Goal: Information Seeking & Learning: Learn about a topic

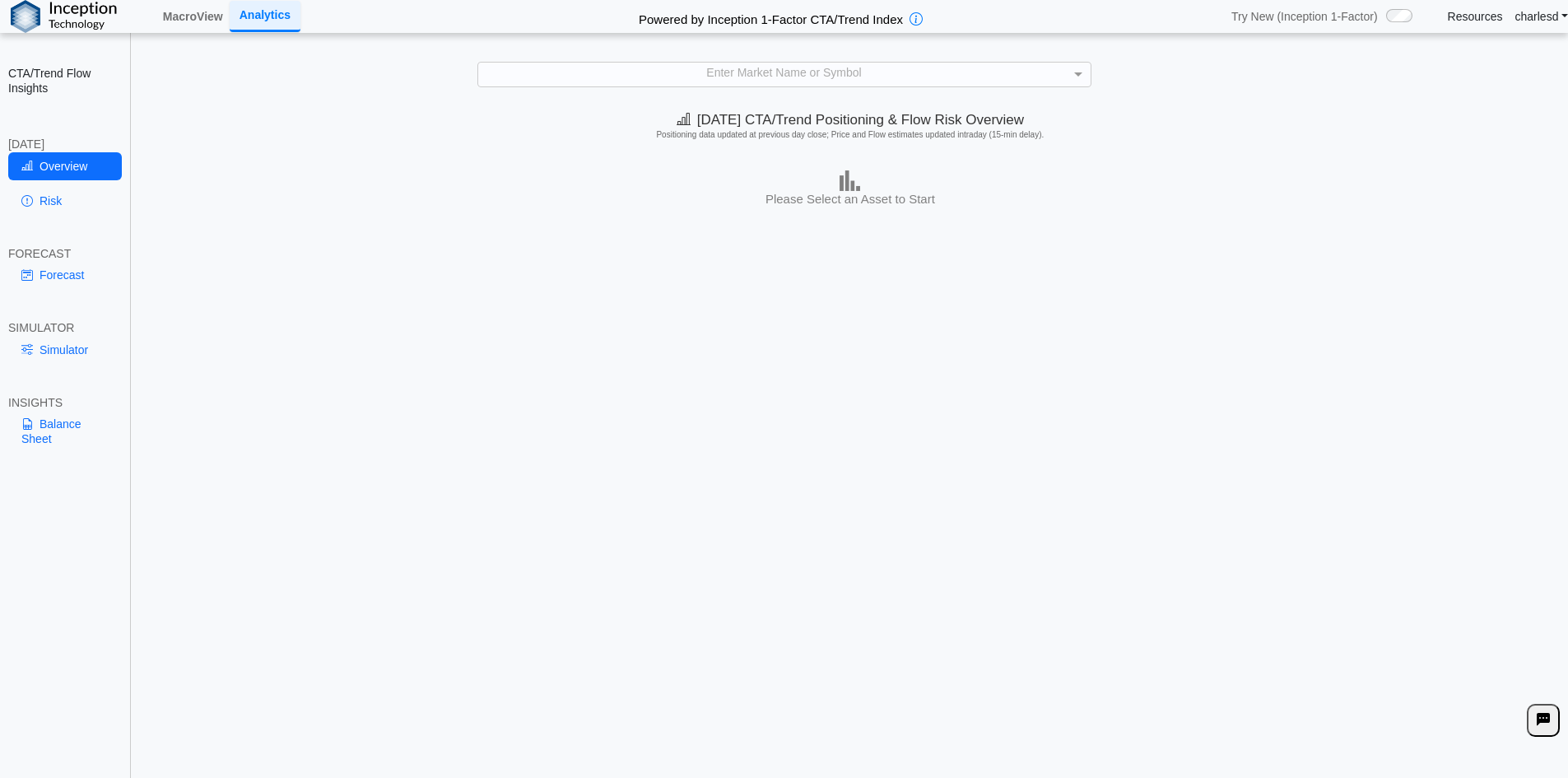
click at [713, 88] on div "**********" at bounding box center [784, 400] width 1568 height 801
click at [185, 8] on link "MacroView" at bounding box center [193, 16] width 73 height 28
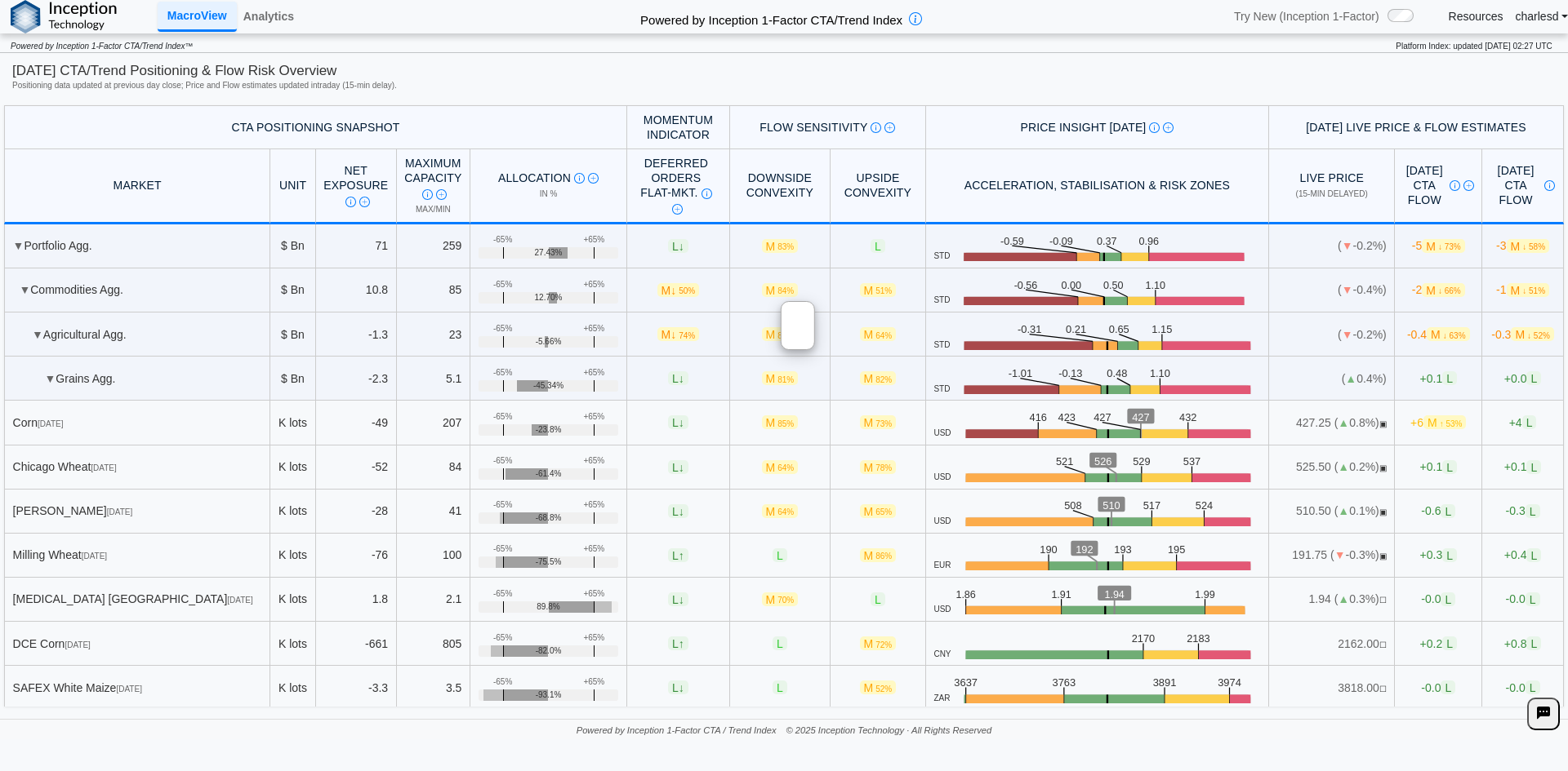
scroll to position [979, 0]
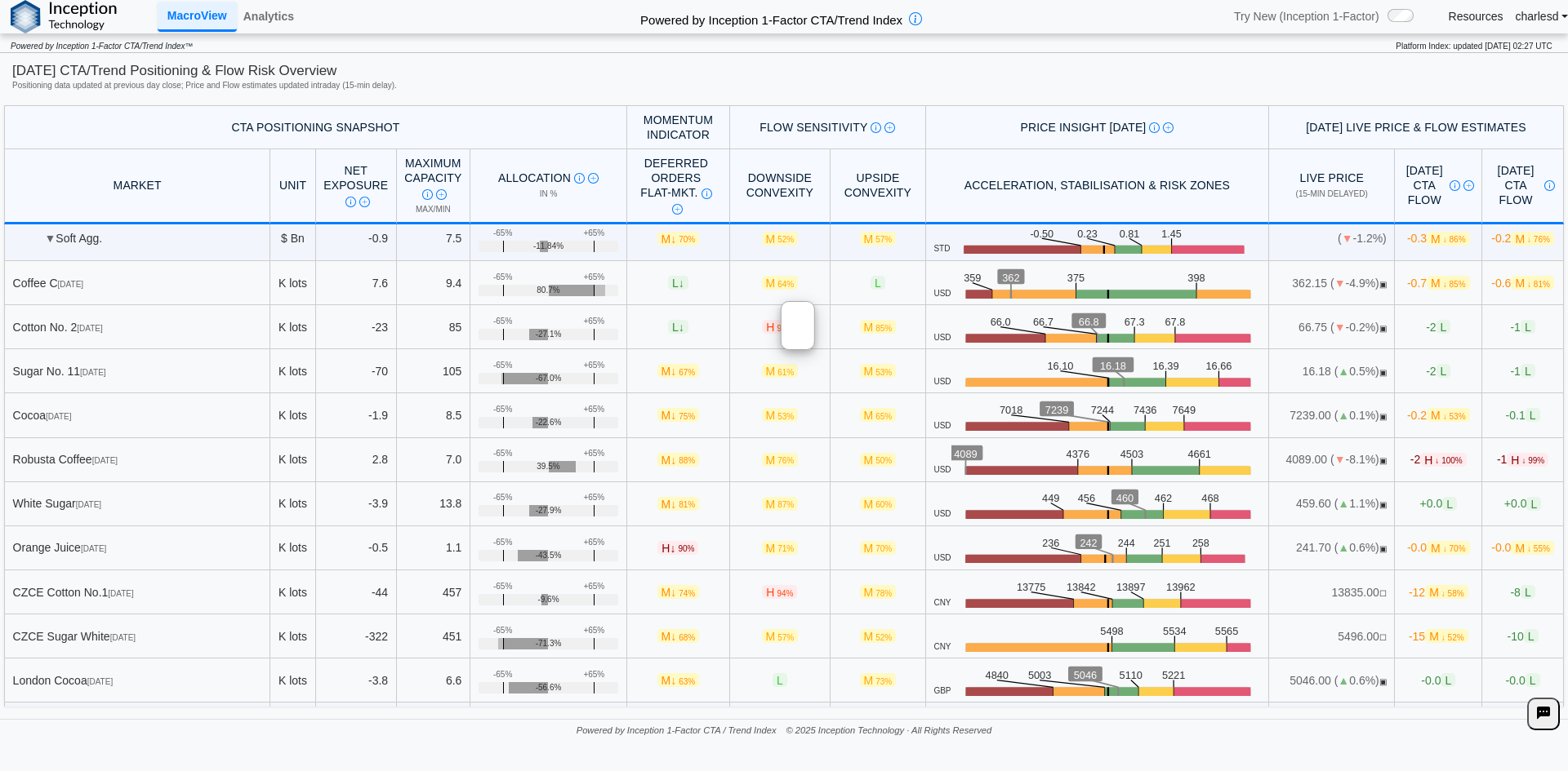
click at [815, 335] on div at bounding box center [798, 326] width 34 height 49
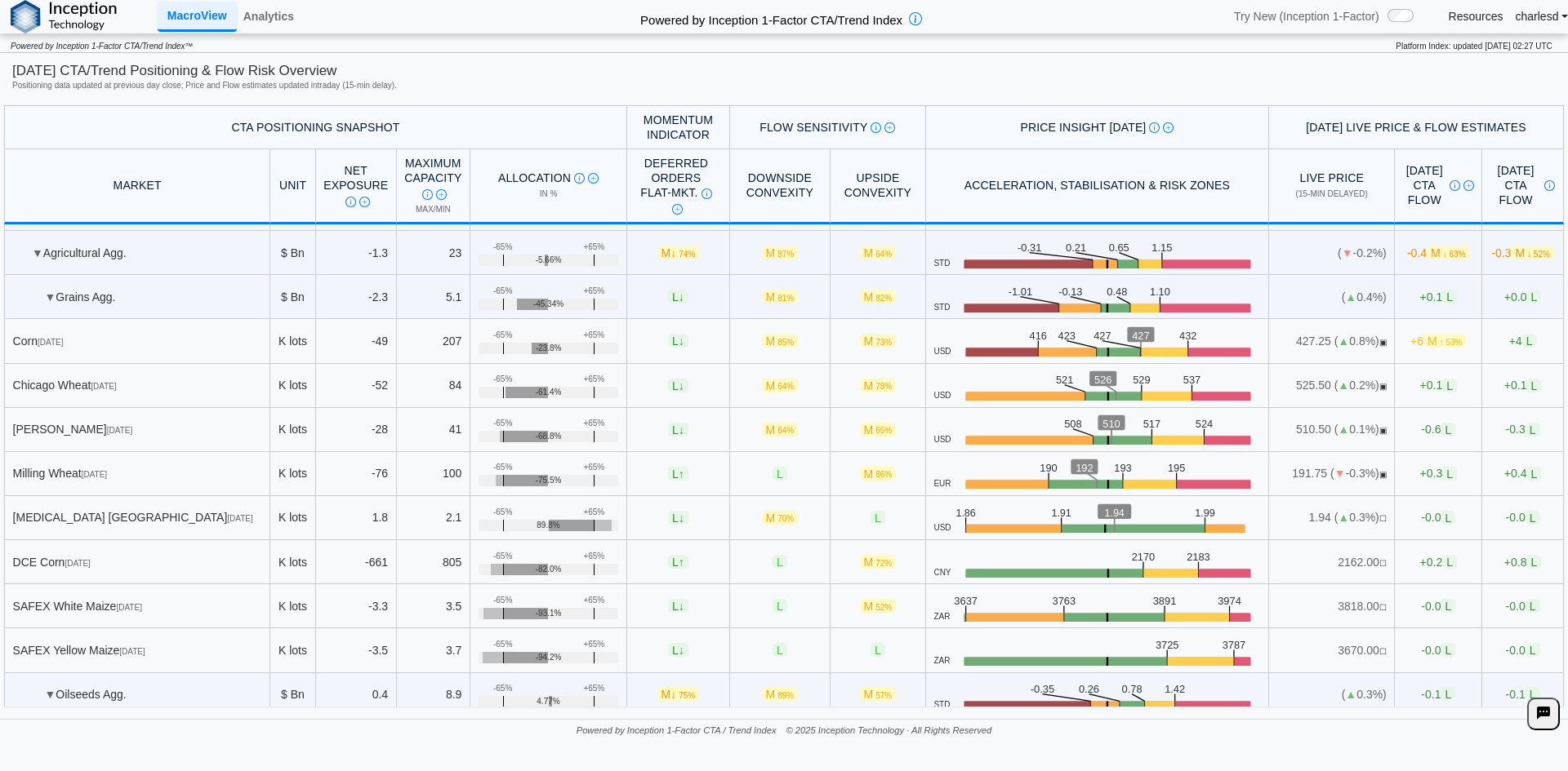
scroll to position [163, 0]
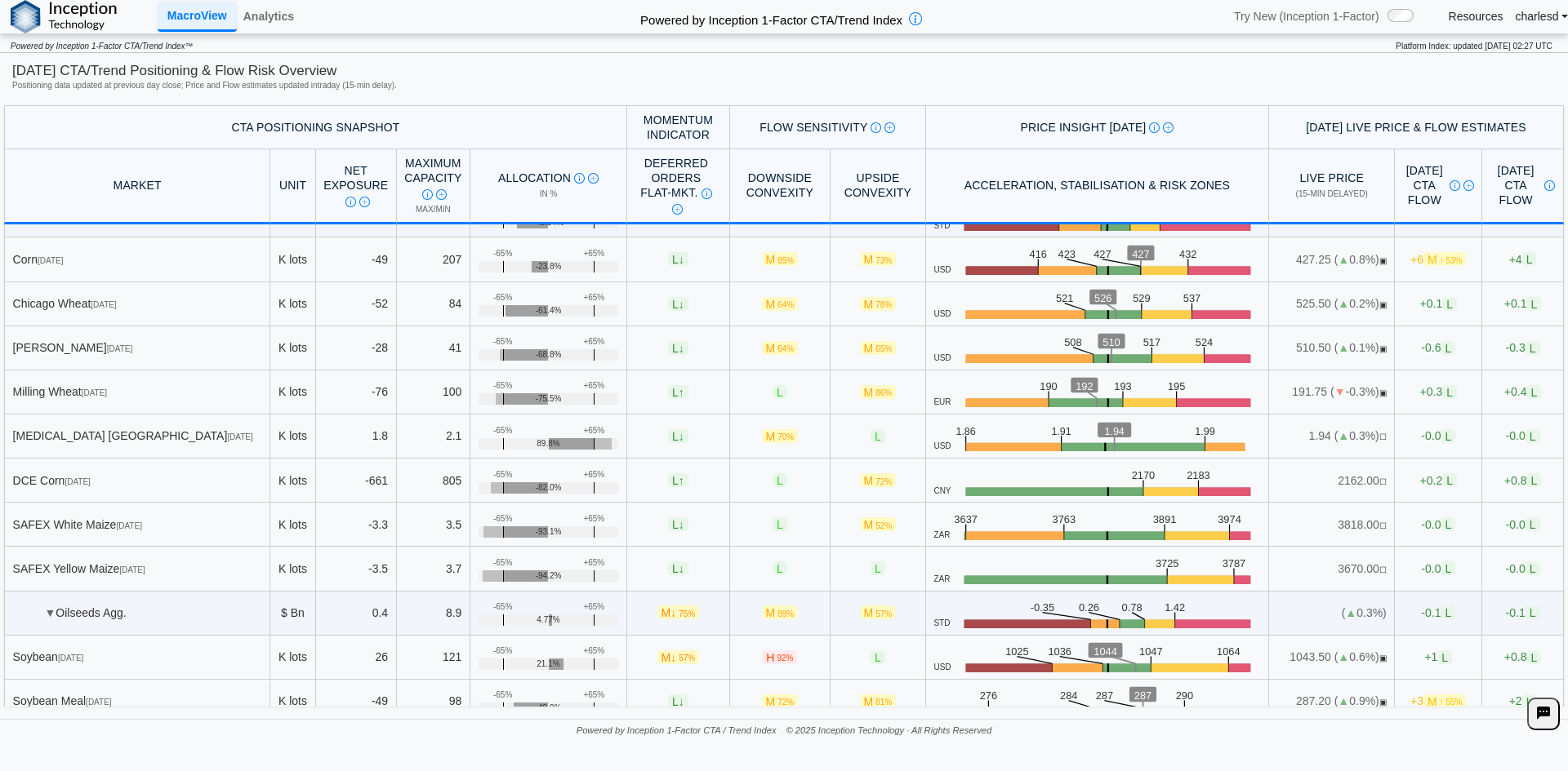
drag, startPoint x: 365, startPoint y: 262, endPoint x: 399, endPoint y: 262, distance: 34.0
click at [399, 262] on tr "Corn Dec 25 K lots -49 207 +65% -65% -23.8% L ↓ M 85% M 73% USD .zone-text { fo…" at bounding box center [784, 259] width 1559 height 44
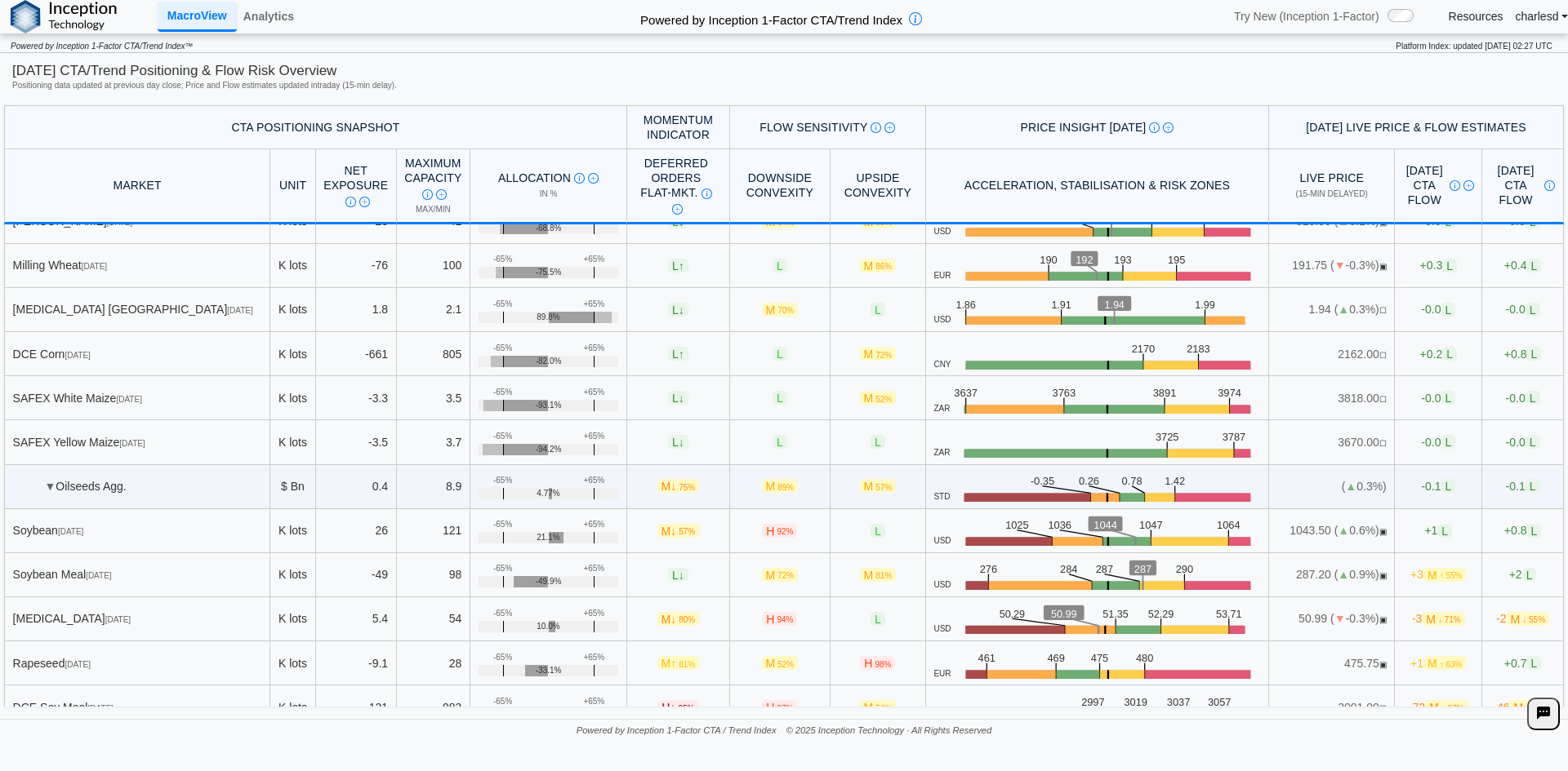
scroll to position [245, 0]
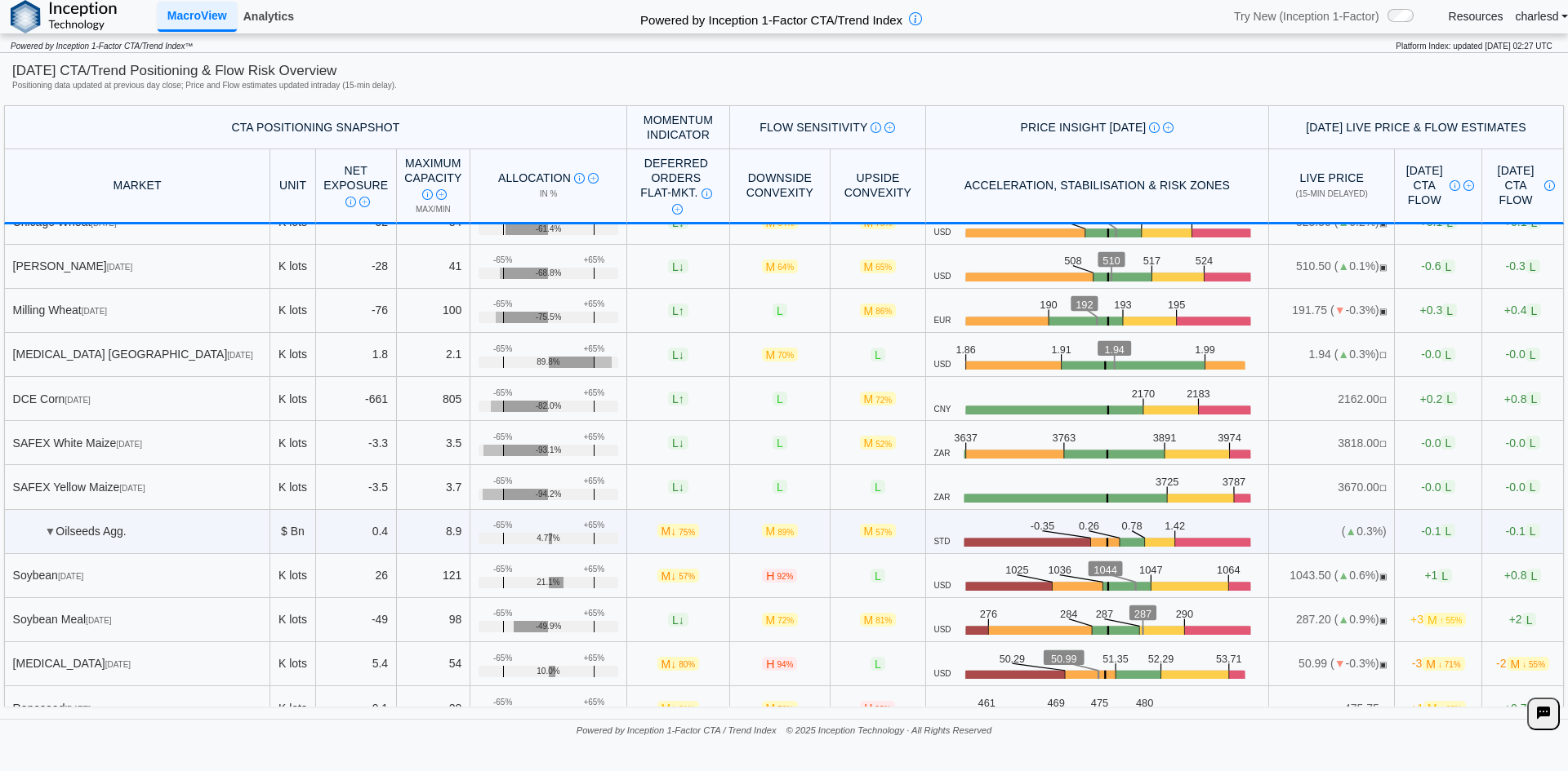
click at [276, 19] on link "Analytics" at bounding box center [269, 16] width 63 height 28
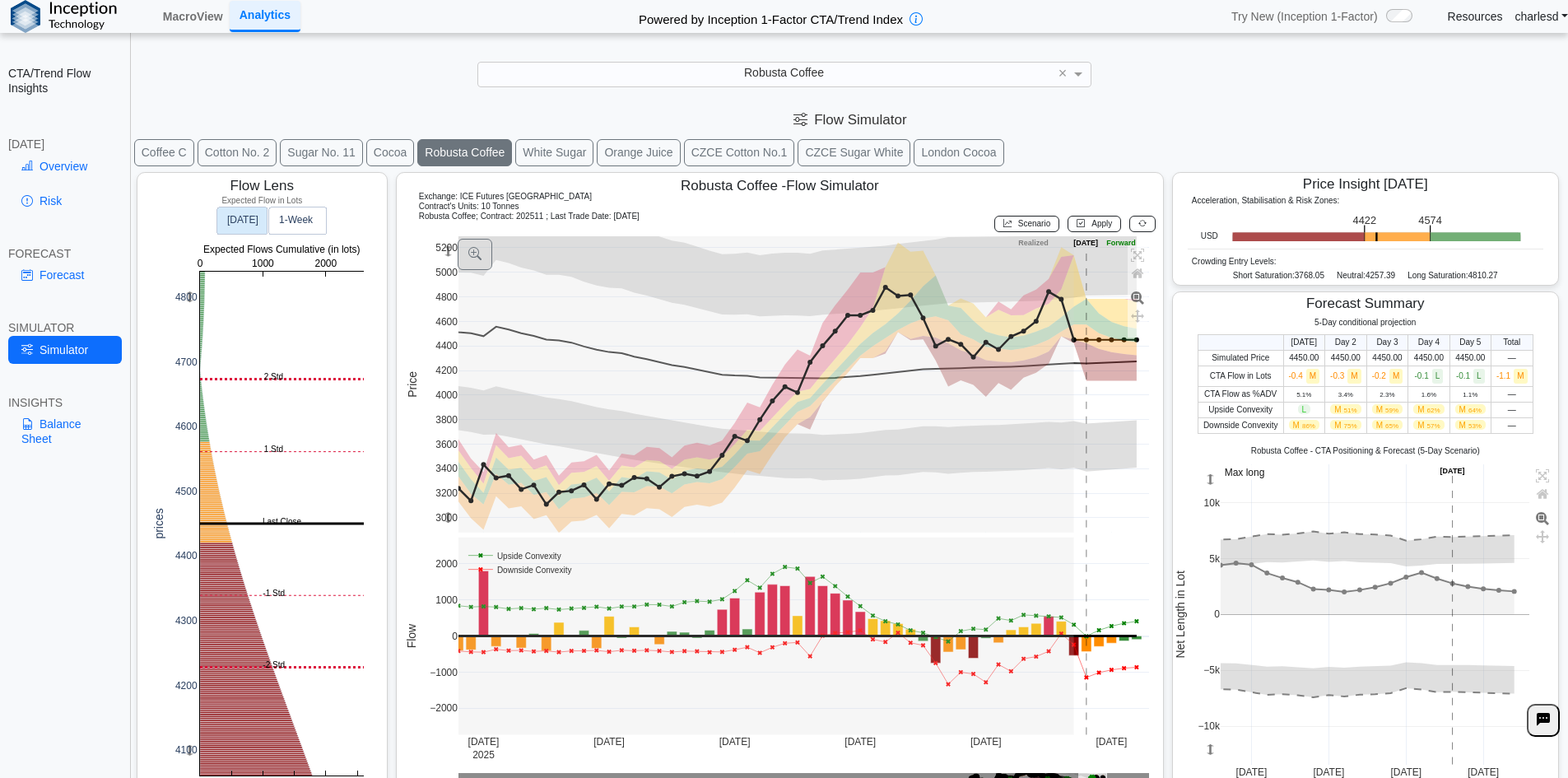
scroll to position [22, 0]
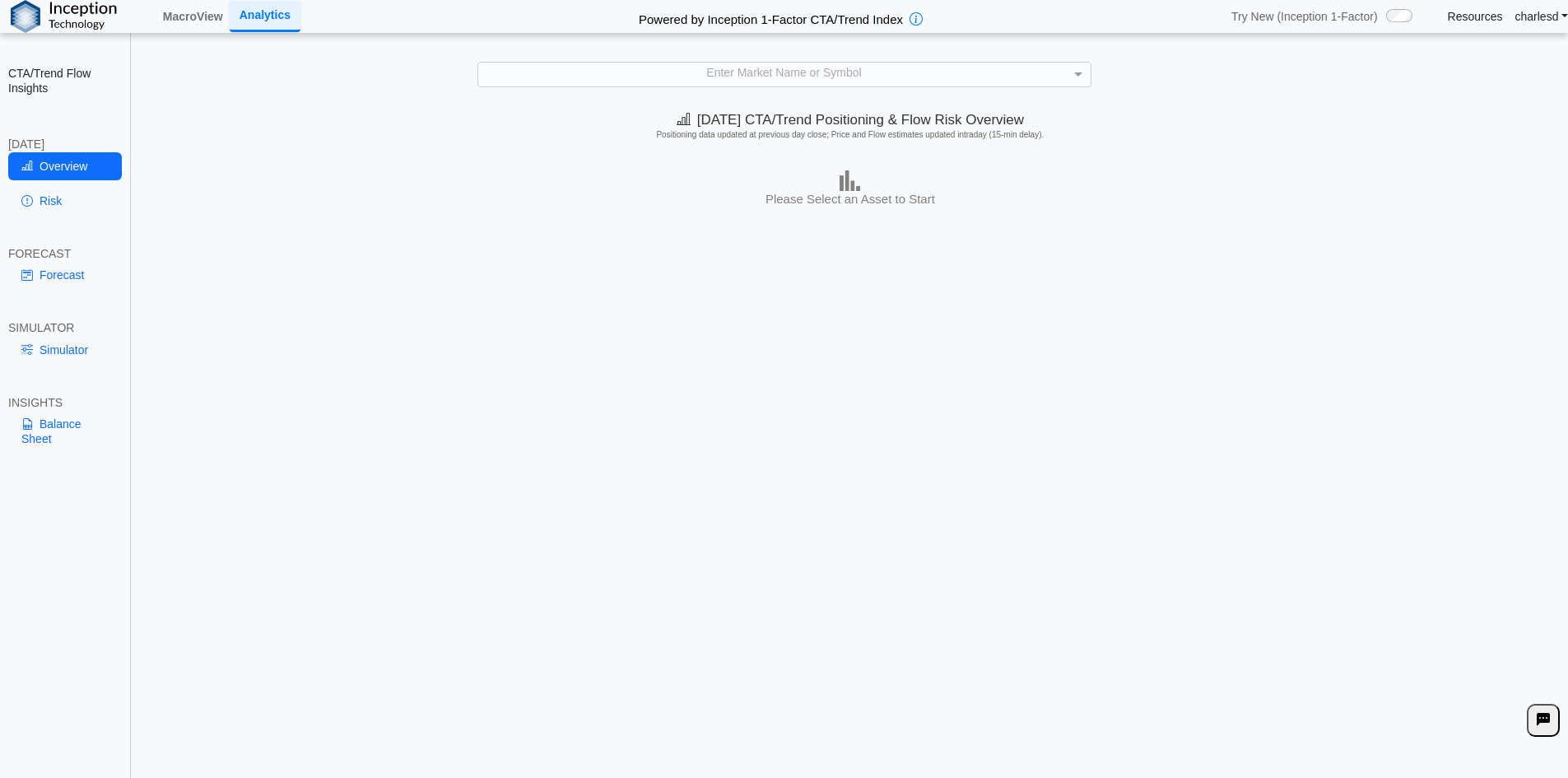
click at [621, 79] on div "Enter Market Name or Symbol" at bounding box center [784, 74] width 612 height 23
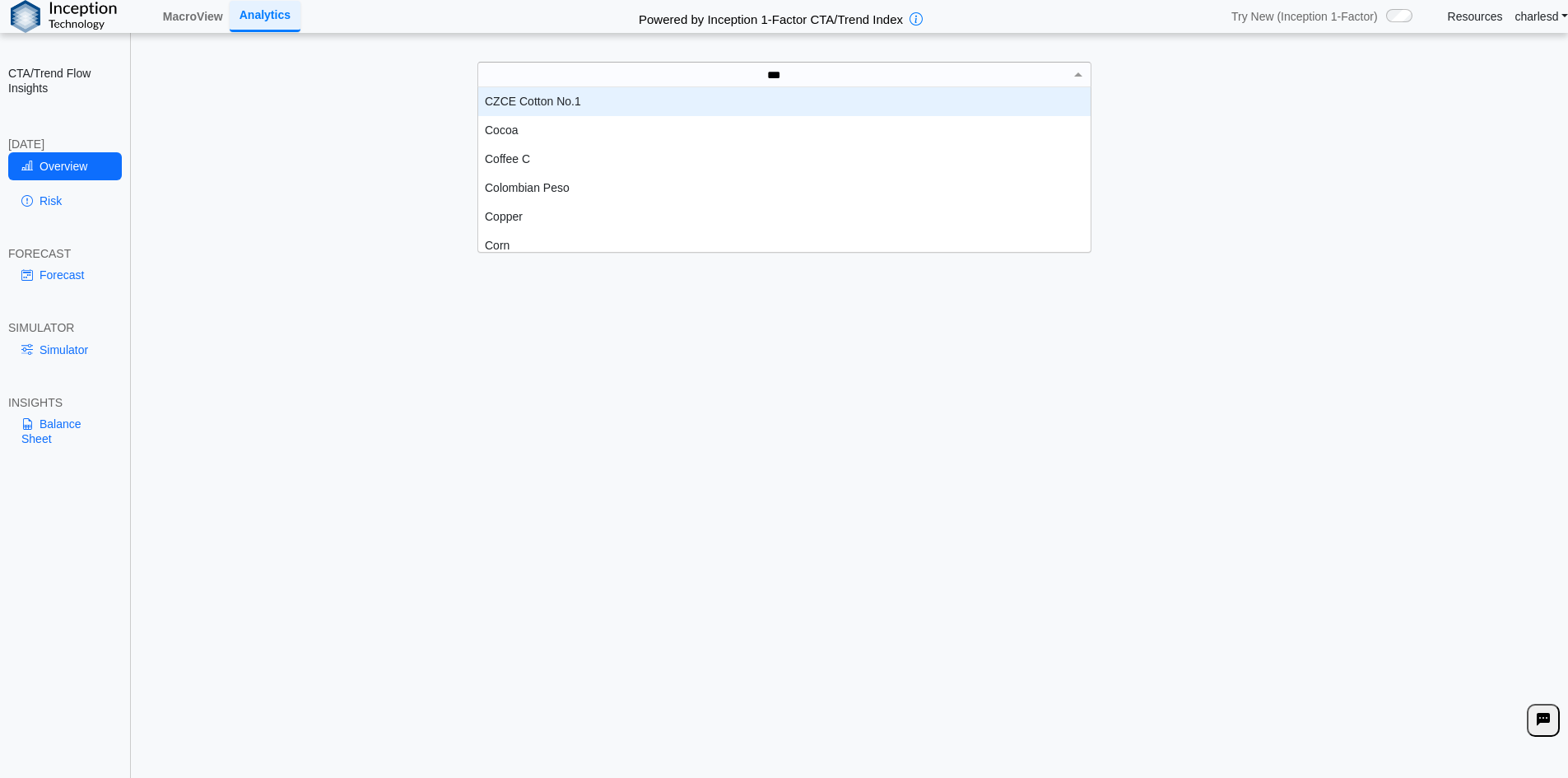
scroll to position [46, 600]
type input "****"
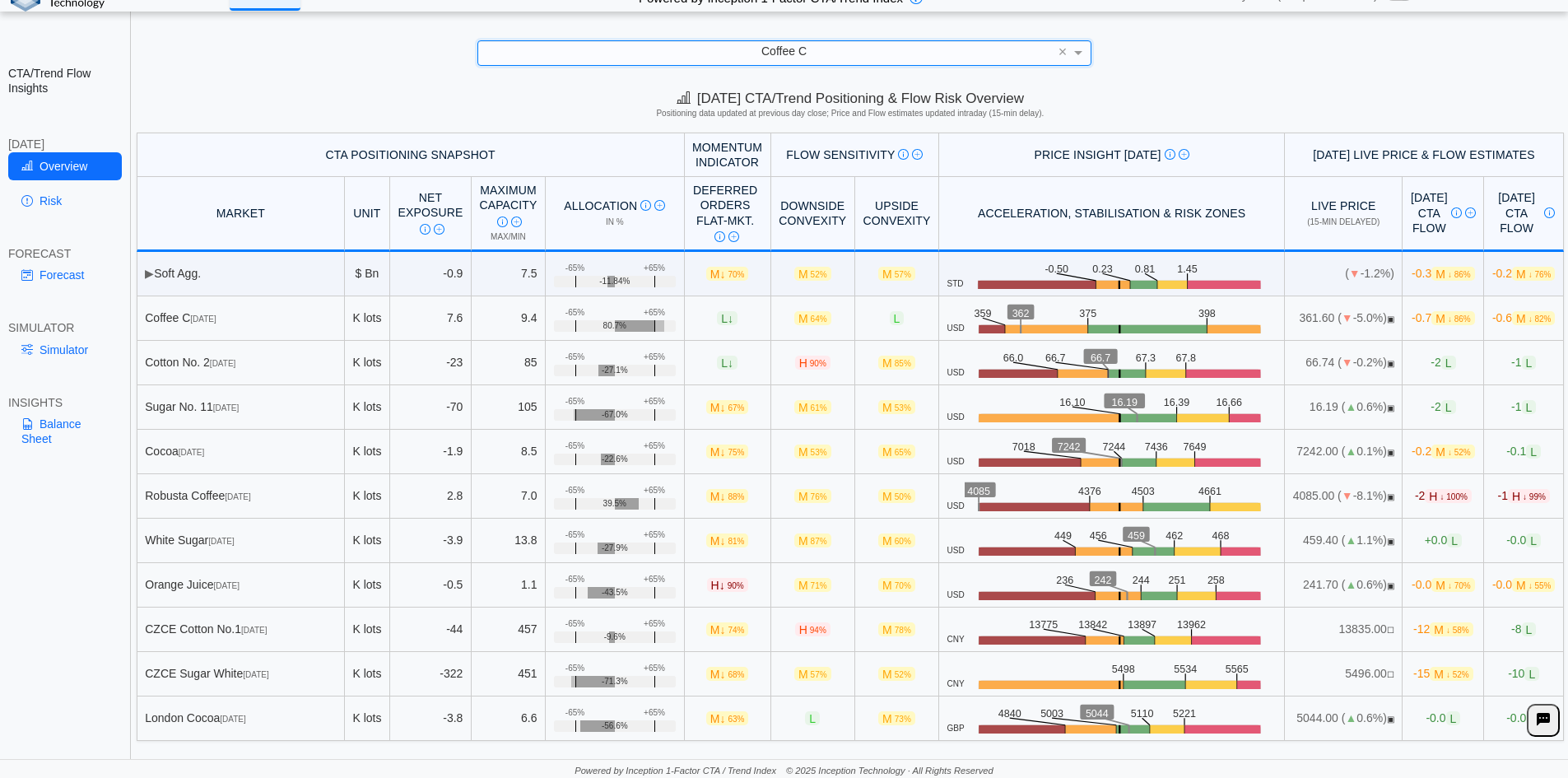
scroll to position [23, 0]
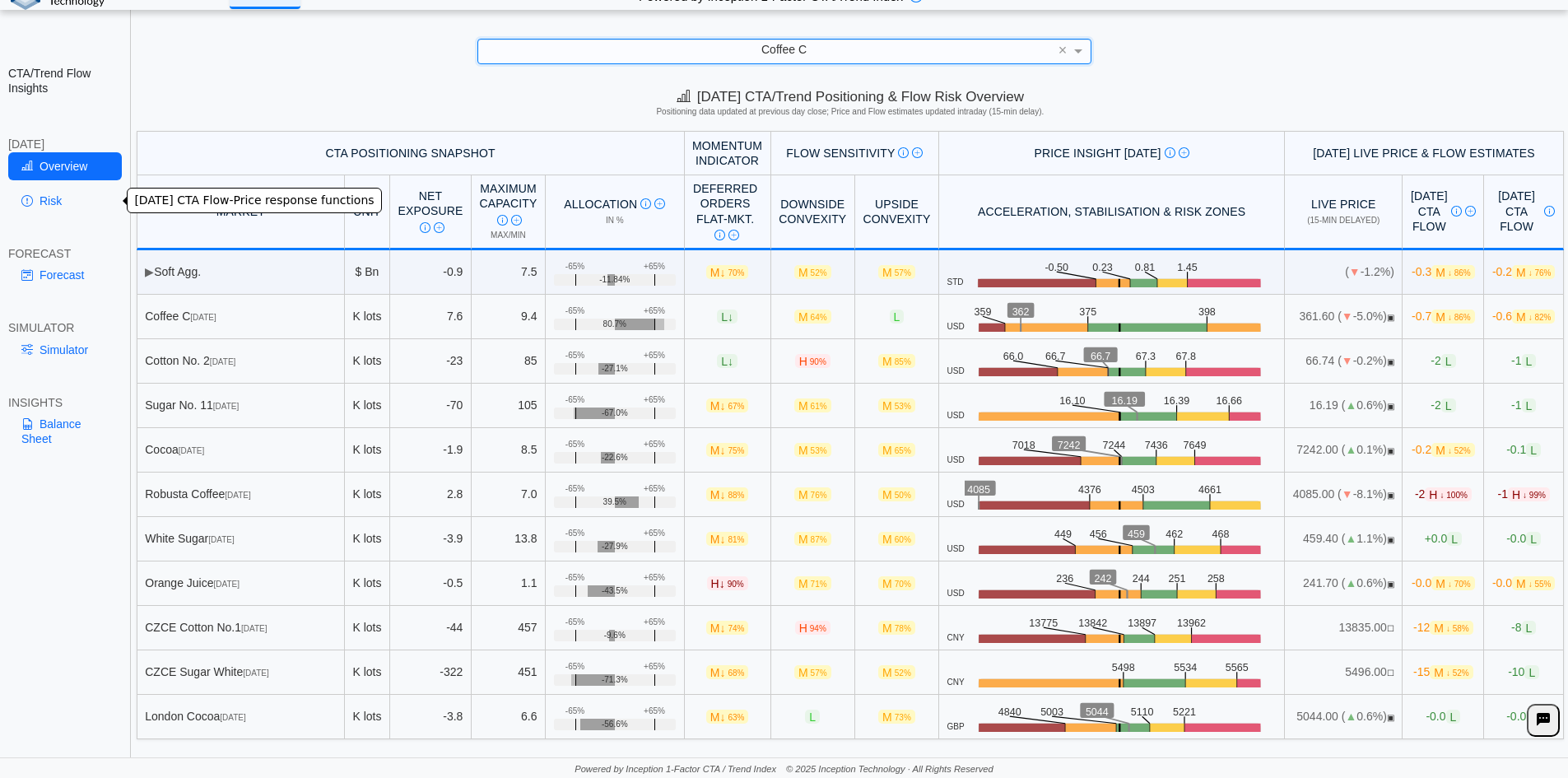
click at [85, 200] on link "Risk" at bounding box center [65, 201] width 113 height 28
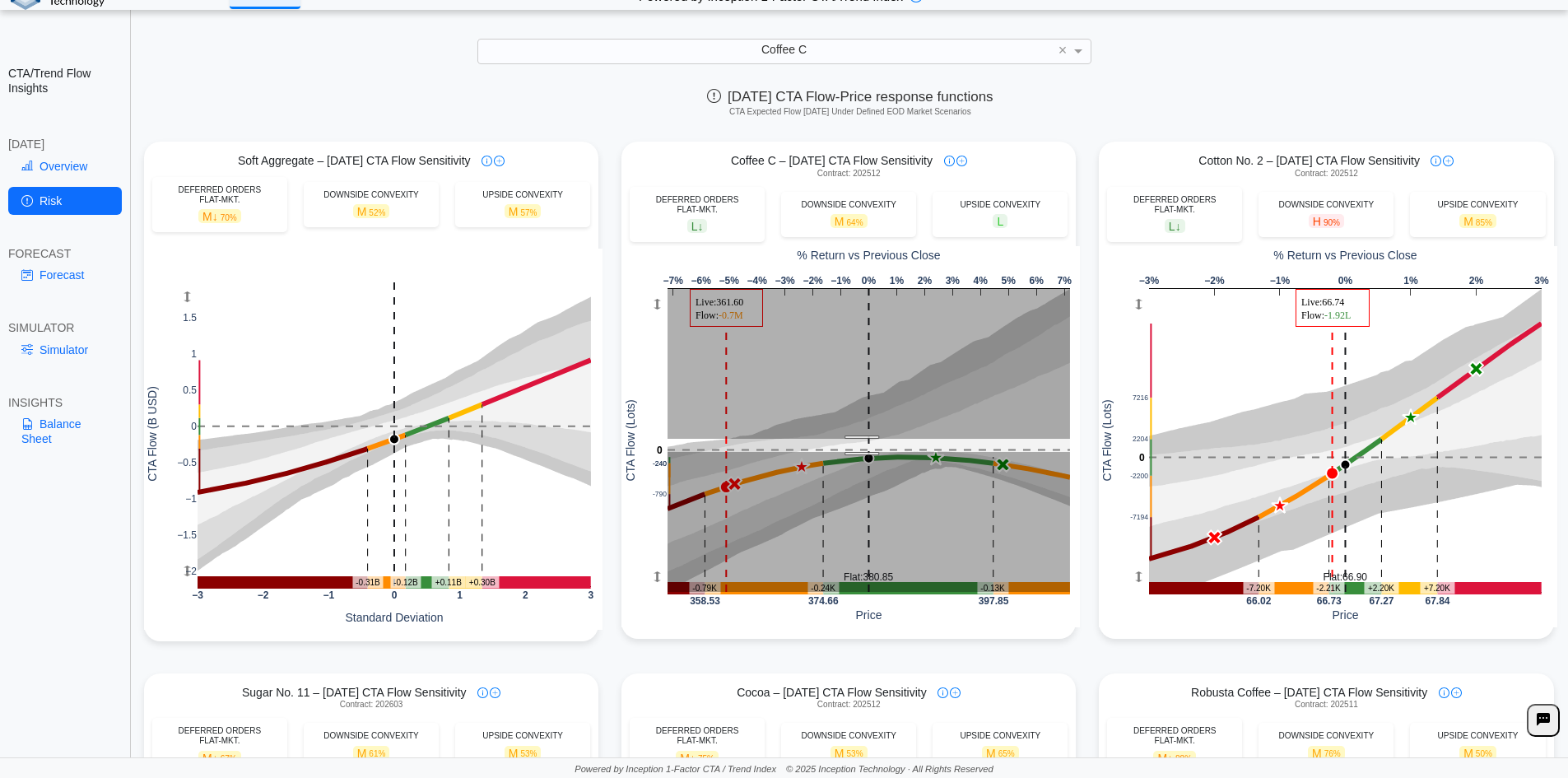
drag, startPoint x: 855, startPoint y: 440, endPoint x: 897, endPoint y: 490, distance: 65.3
click at [894, 489] on rect at bounding box center [868, 441] width 402 height 303
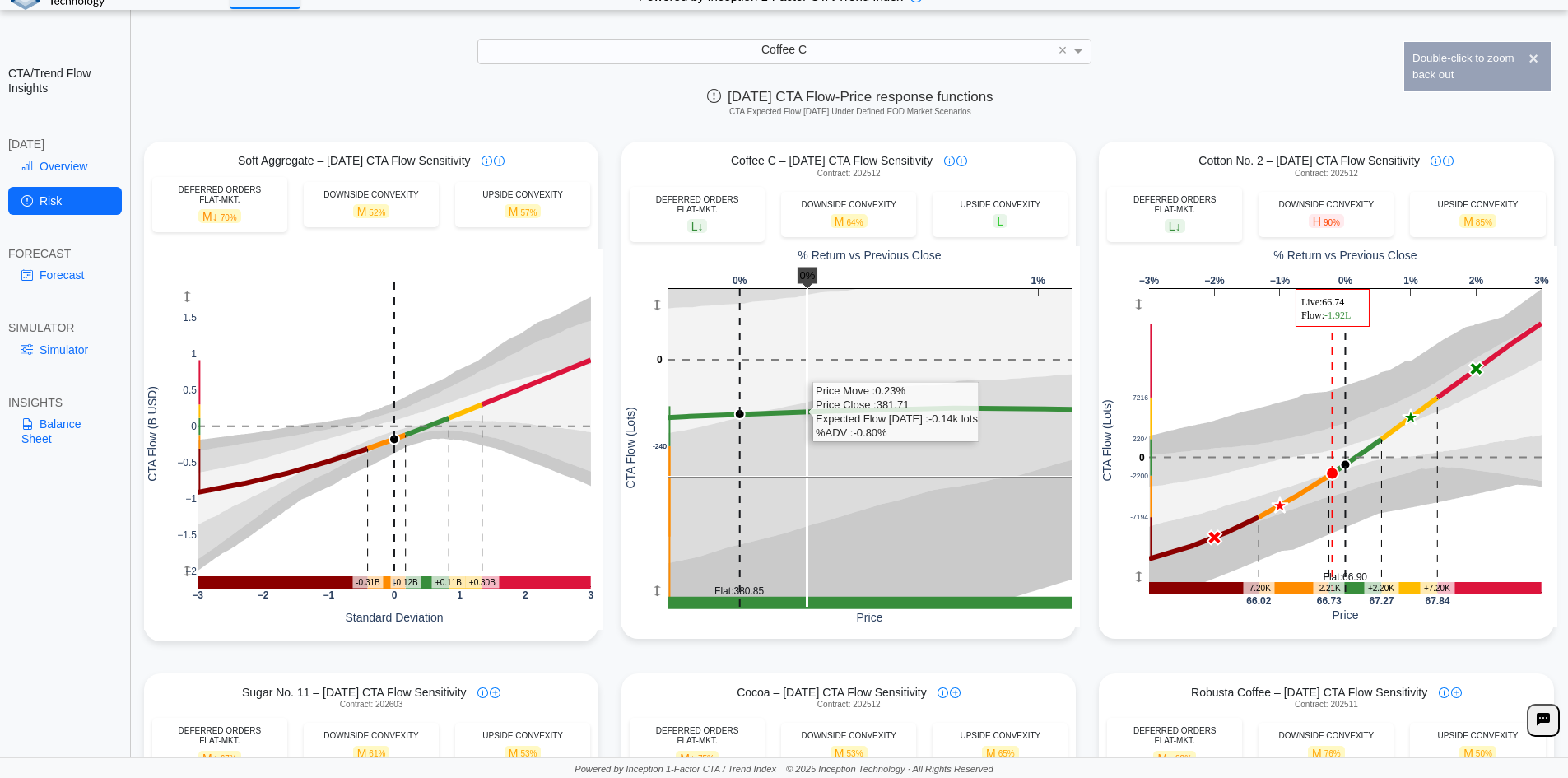
click at [800, 477] on rect at bounding box center [869, 448] width 404 height 318
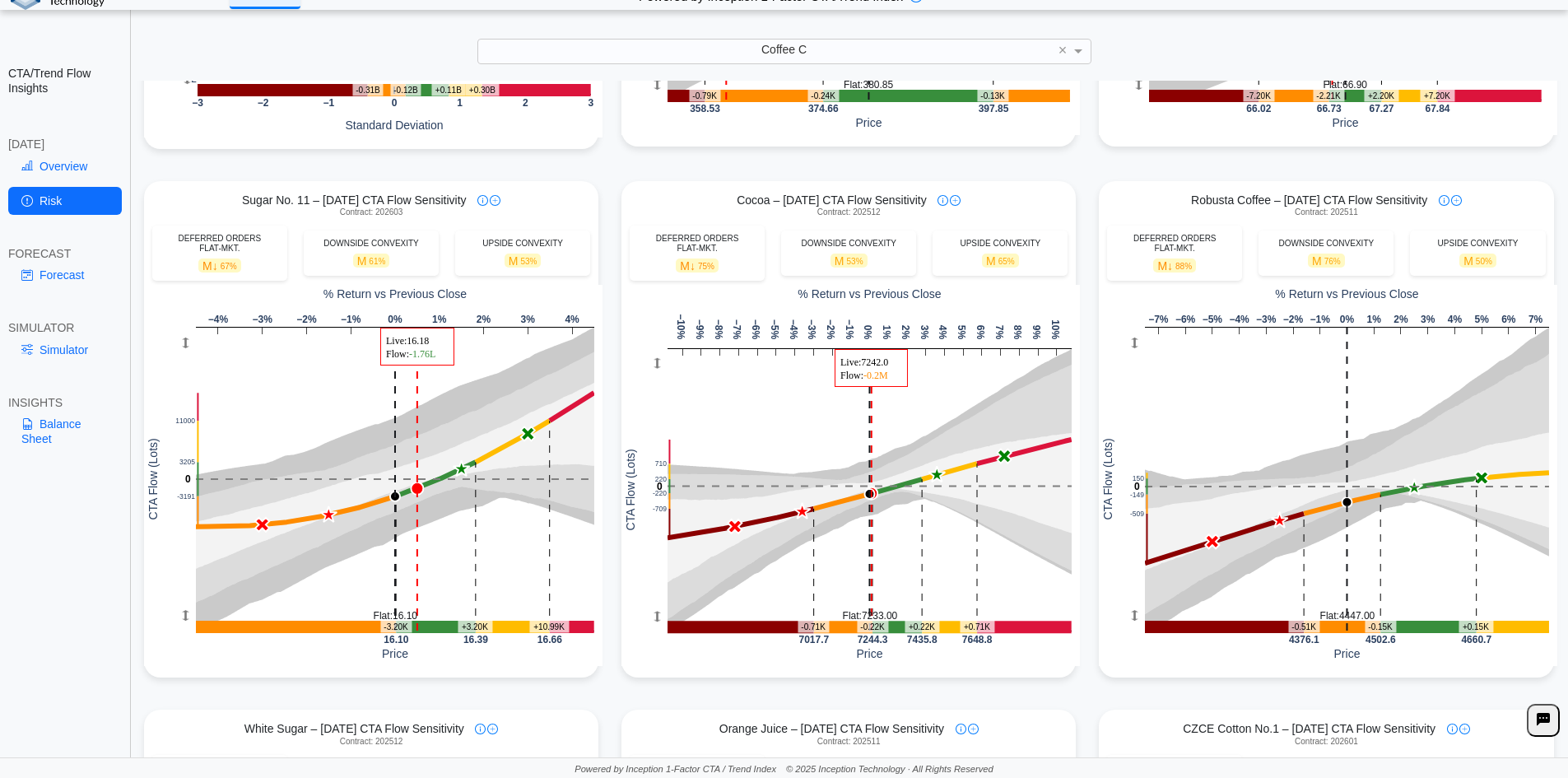
scroll to position [494, 0]
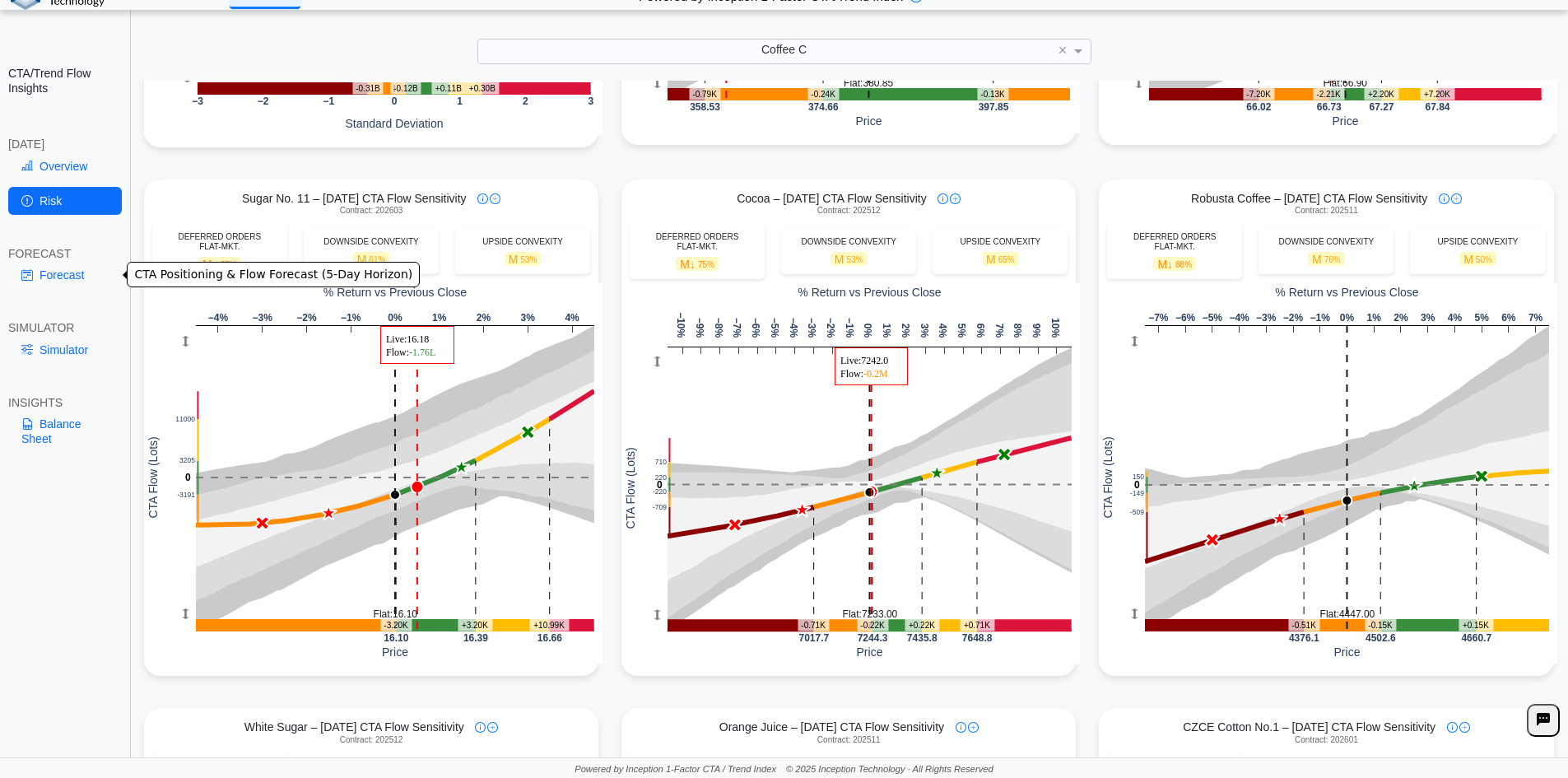
click at [78, 269] on link "Forecast" at bounding box center [65, 275] width 113 height 28
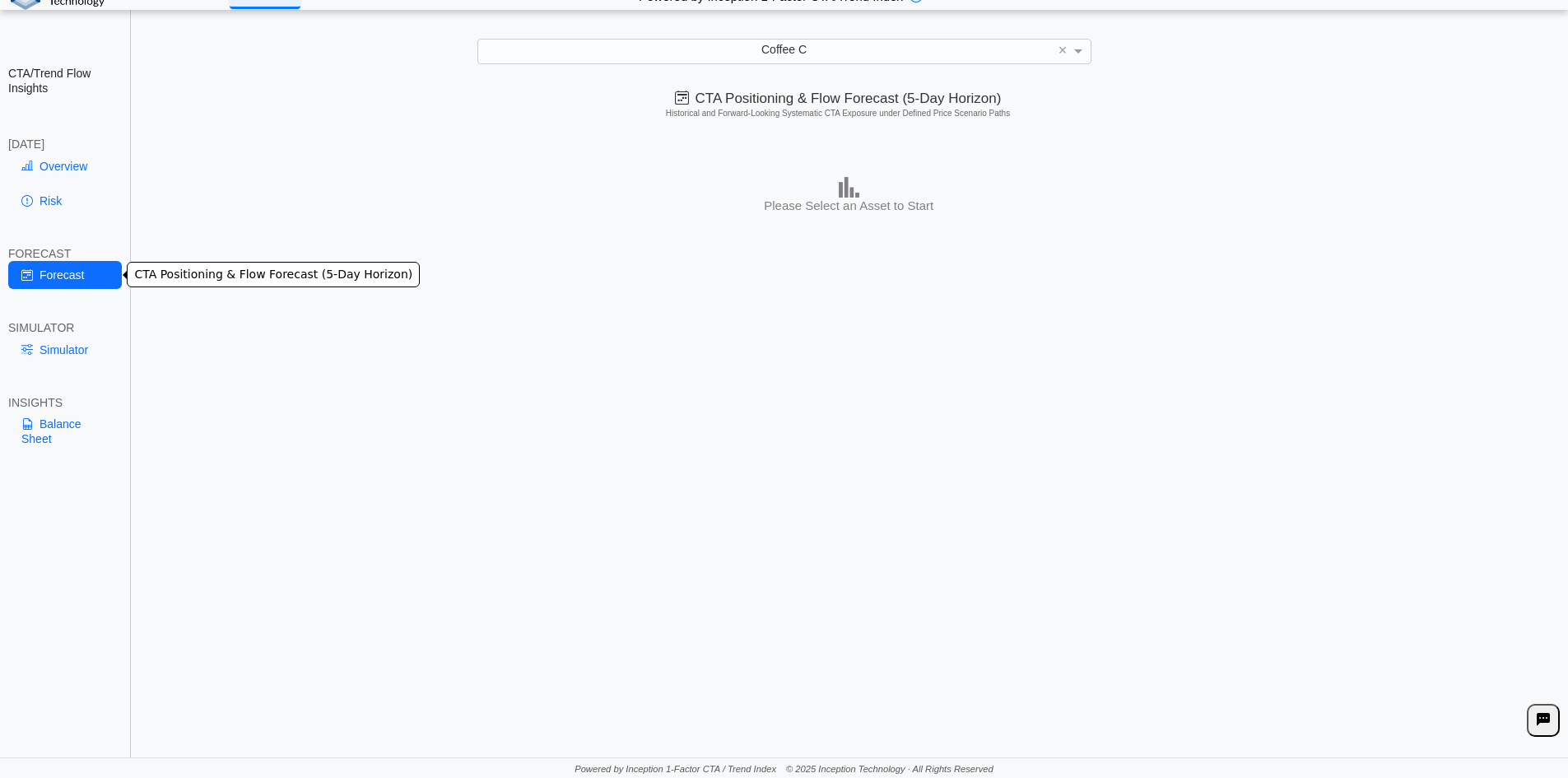
scroll to position [0, 0]
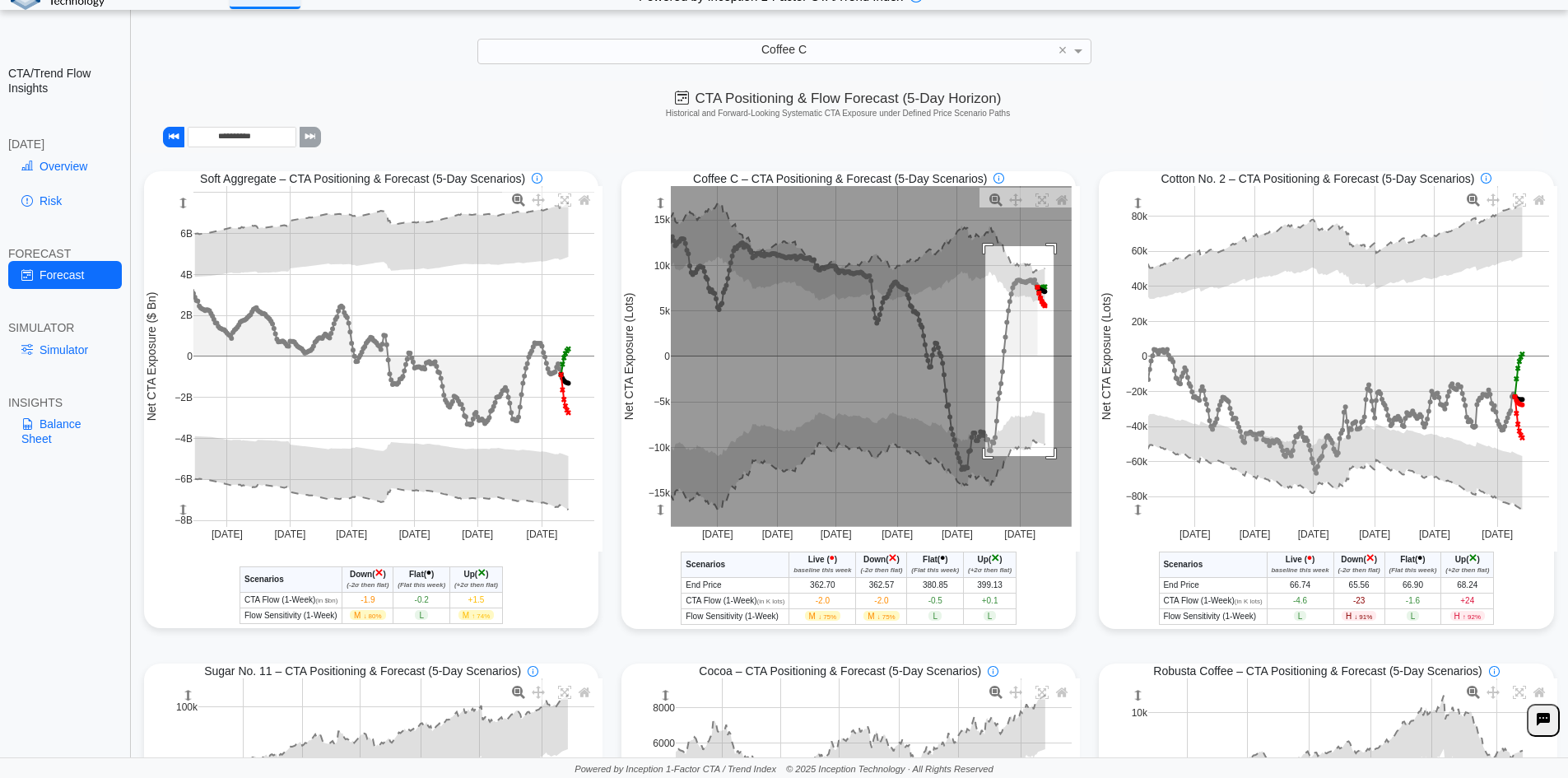
drag, startPoint x: 979, startPoint y: 247, endPoint x: 1048, endPoint y: 457, distance: 221.0
click at [1048, 457] on rect at bounding box center [871, 356] width 401 height 341
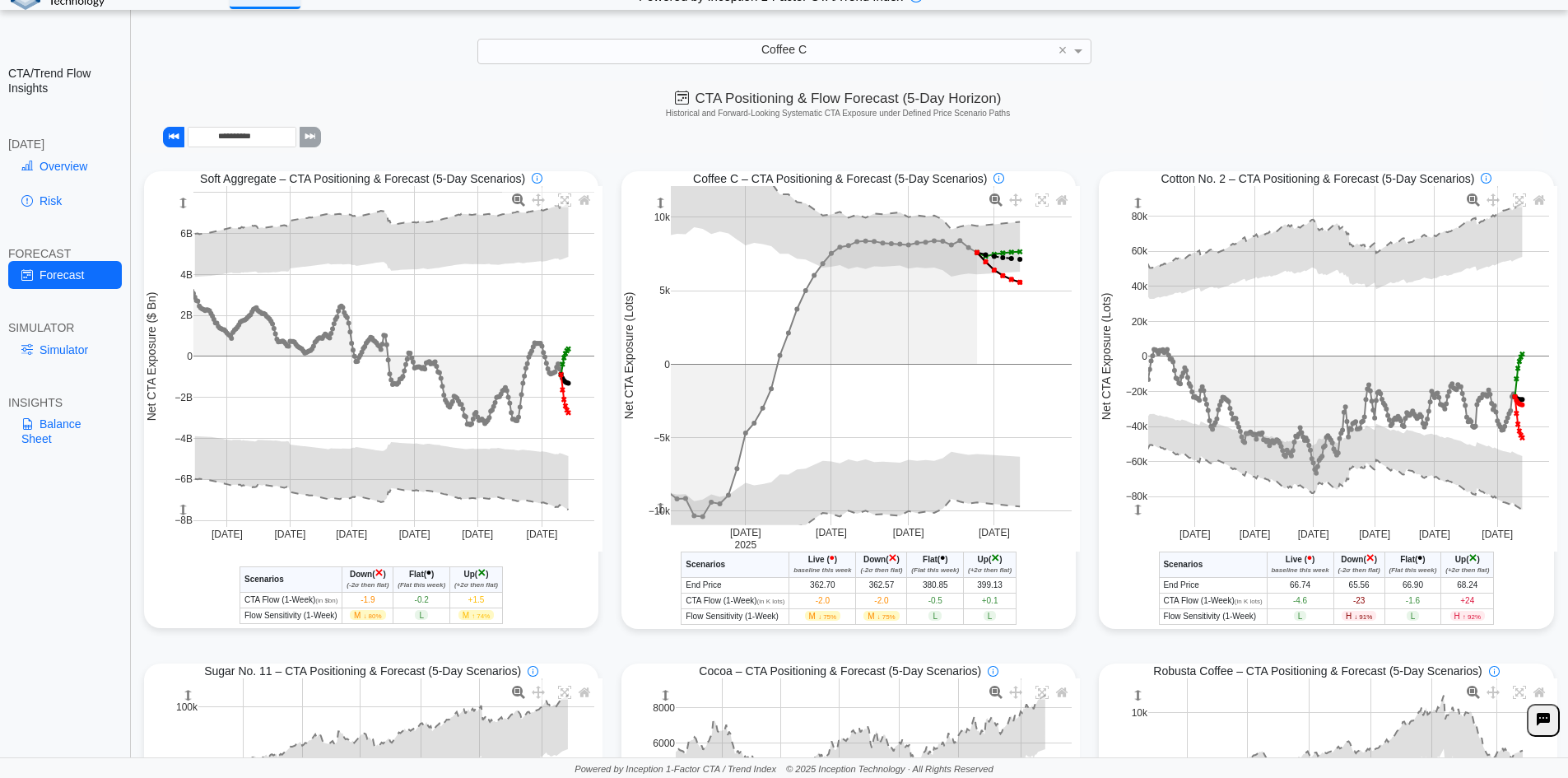
click at [983, 348] on rect at bounding box center [871, 356] width 401 height 340
